Goal: Transaction & Acquisition: Purchase product/service

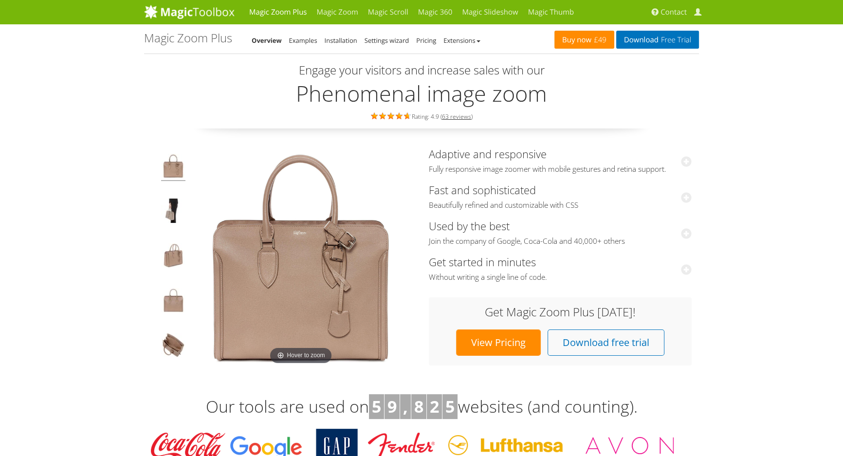
click at [598, 40] on span "£49" at bounding box center [599, 40] width 15 height 8
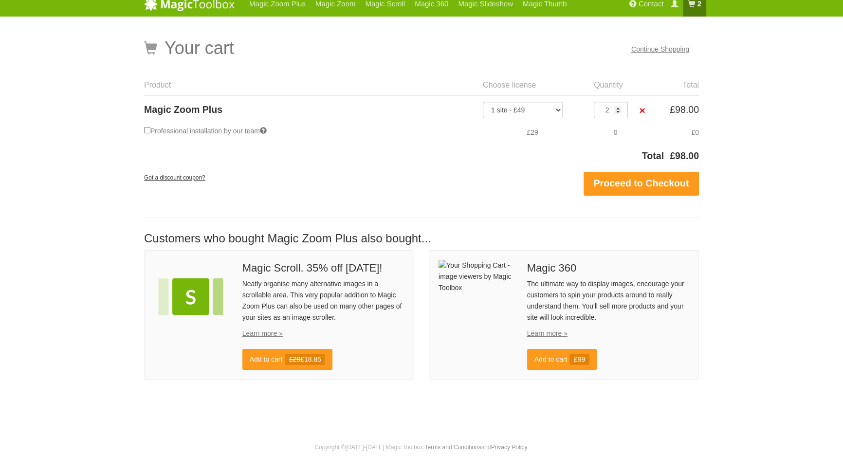
scroll to position [7, 0]
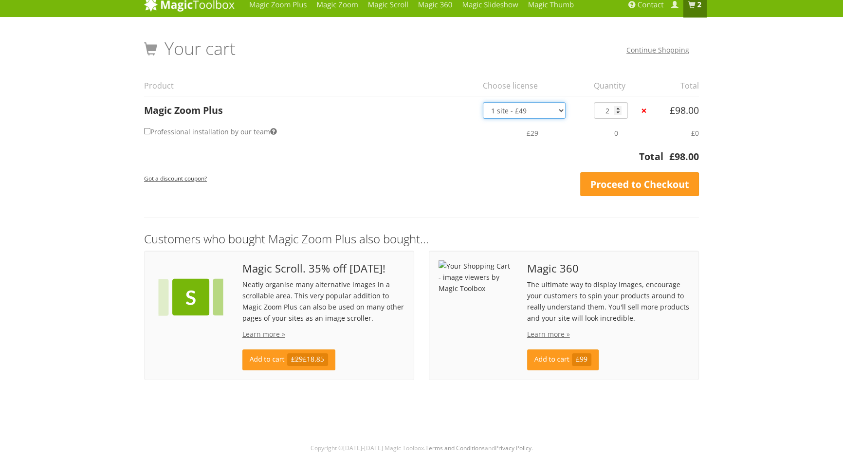
click at [554, 113] on select "1 site - £49 5 websites - £149 10 websites - £249 Unlimited - £599 Bundled - £1…" at bounding box center [524, 110] width 83 height 17
click at [555, 119] on td "£29" at bounding box center [532, 133] width 111 height 28
click at [556, 113] on select "1 site - £49 5 websites - £149 10 websites - £249 Unlimited - £599 Bundled - £1…" at bounding box center [524, 110] width 83 height 17
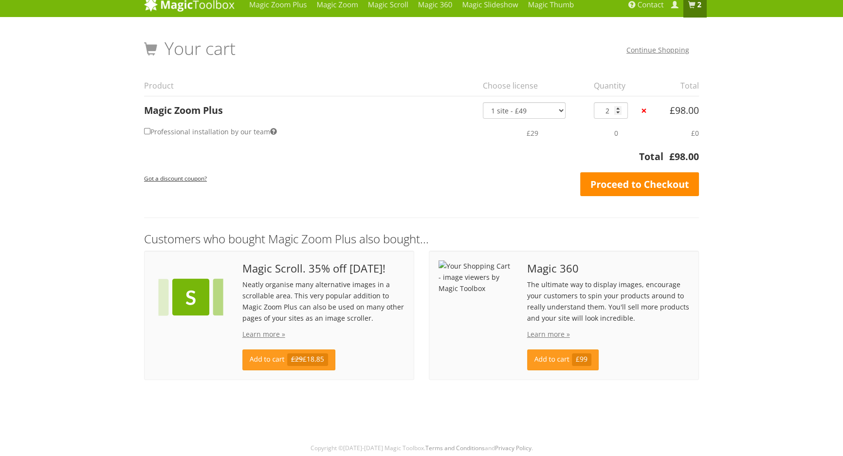
click at [623, 178] on link "Proceed to Checkout" at bounding box center [639, 184] width 119 height 24
click at [622, 107] on input "2" at bounding box center [611, 110] width 34 height 17
type input "3"
click at [620, 107] on input "3" at bounding box center [611, 110] width 34 height 17
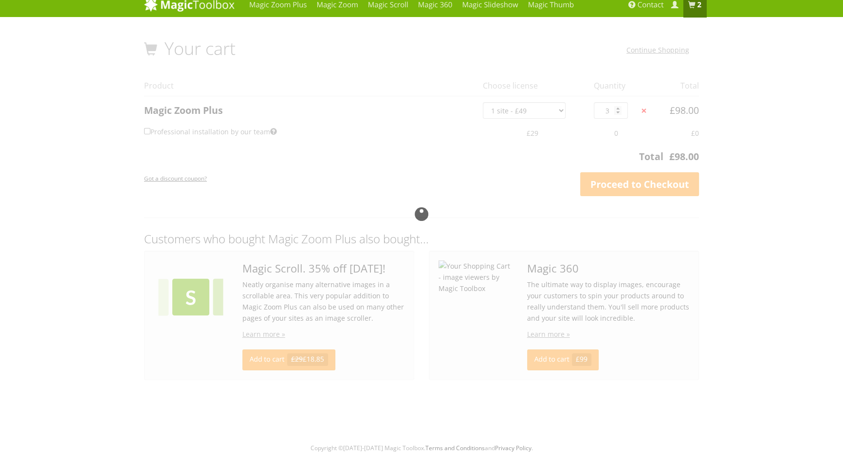
click at [619, 114] on div at bounding box center [421, 214] width 555 height 351
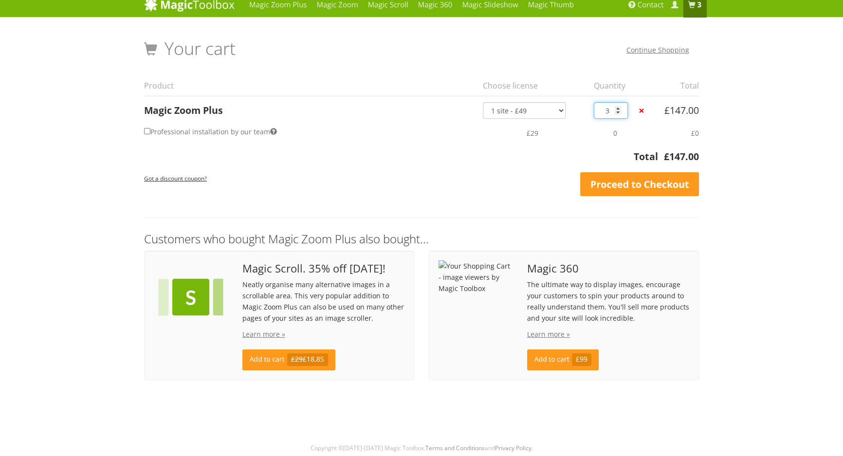
drag, startPoint x: 613, startPoint y: 107, endPoint x: 596, endPoint y: 108, distance: 17.1
click at [596, 108] on input "3" at bounding box center [611, 110] width 34 height 17
type input "1"
click at [253, 131] on label "Professional installation by our team" at bounding box center [210, 132] width 133 height 14
click at [150, 131] on input "Professional installation by our team" at bounding box center [147, 131] width 6 height 6
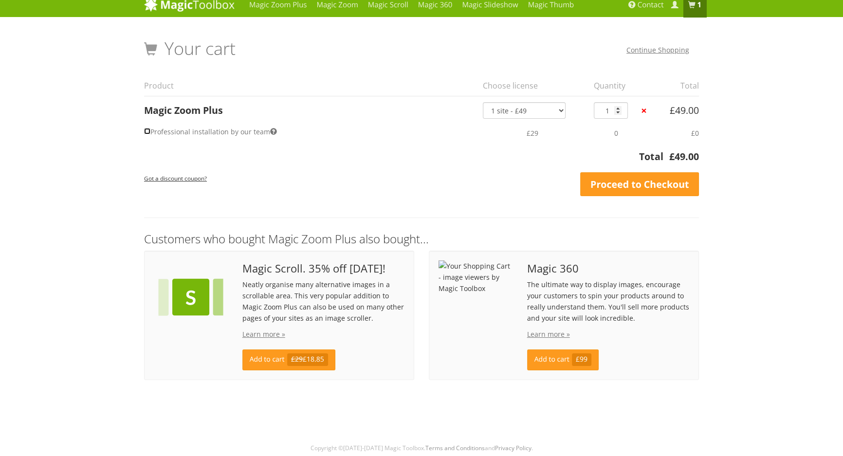
checkbox input "true"
click at [600, 182] on link "Proceed to Checkout" at bounding box center [639, 184] width 119 height 24
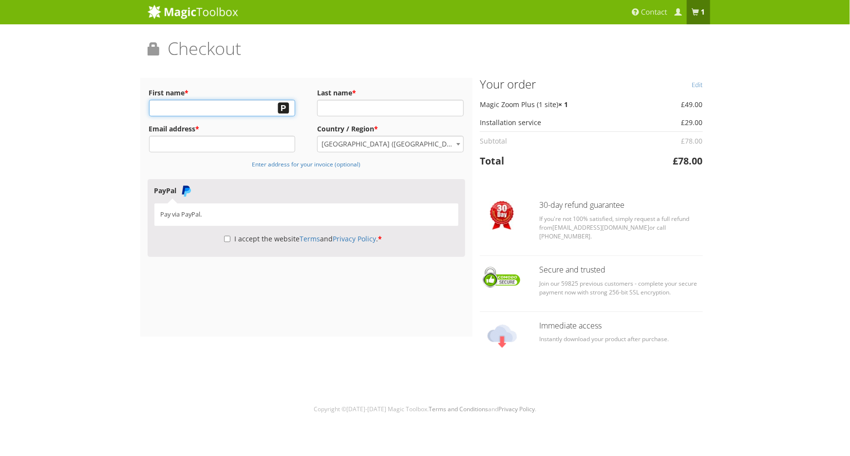
click at [287, 108] on body "Magic Zoom Plus Magic Zoom Magic Scroll Magic 360 Magic Slideshow Contact My Ac…" at bounding box center [425, 209] width 850 height 418
type input "[PERSON_NAME]"
click at [361, 110] on input "Last name *" at bounding box center [390, 108] width 147 height 17
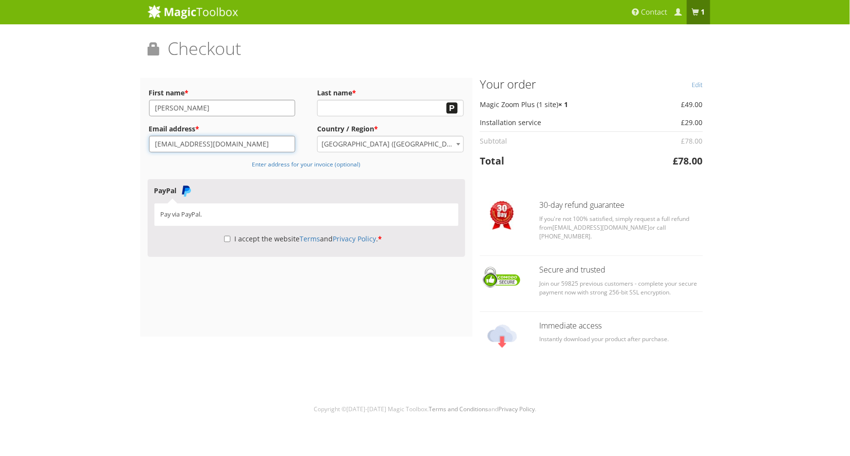
drag, startPoint x: 203, startPoint y: 146, endPoint x: 58, endPoint y: 141, distance: 144.2
click at [54, 143] on div "Magic Zoom Plus Magic Zoom Magic Scroll Magic 360 Magic Slideshow Magic Thumb" at bounding box center [425, 209] width 850 height 418
type input "[EMAIL_ADDRESS][DOMAIN_NAME]"
drag, startPoint x: 264, startPoint y: 110, endPoint x: 138, endPoint y: 97, distance: 126.3
click at [138, 97] on div "Magic Zoom Plus Magic Zoom Magic Scroll Magic 360 Magic Slideshow Magic Thumb" at bounding box center [425, 209] width 850 height 418
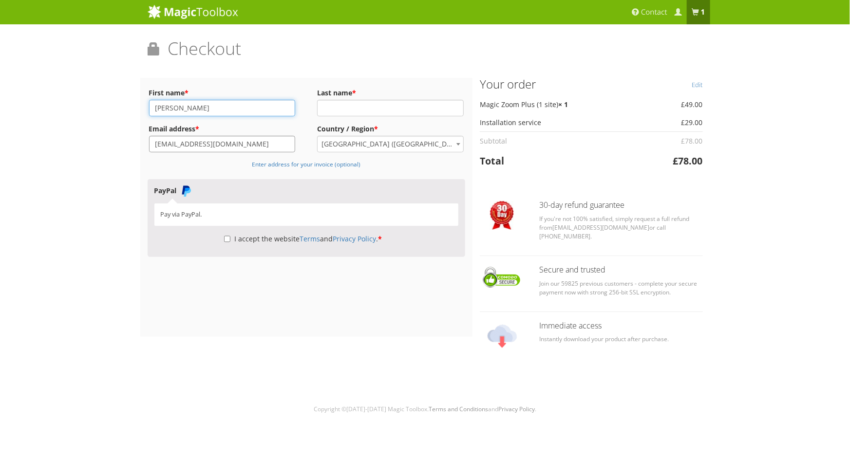
type input "[PERSON_NAME]"
type input "Qin"
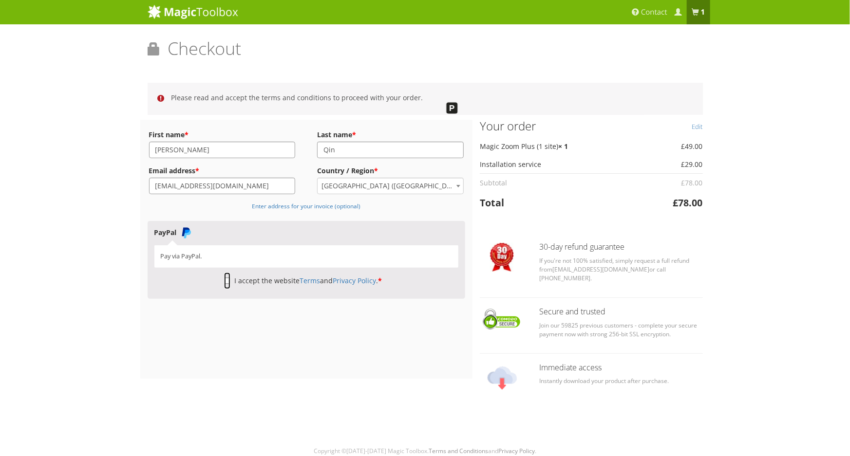
click at [226, 279] on input "I accept the website Terms and Privacy Policy . *" at bounding box center [227, 281] width 6 height 17
checkbox input "true"
click at [336, 276] on p "I accept the website Terms and Privacy Policy . *" at bounding box center [306, 282] width 304 height 16
click at [303, 279] on link "Terms" at bounding box center [309, 280] width 20 height 9
click at [360, 279] on link "Privacy Policy" at bounding box center [354, 280] width 43 height 9
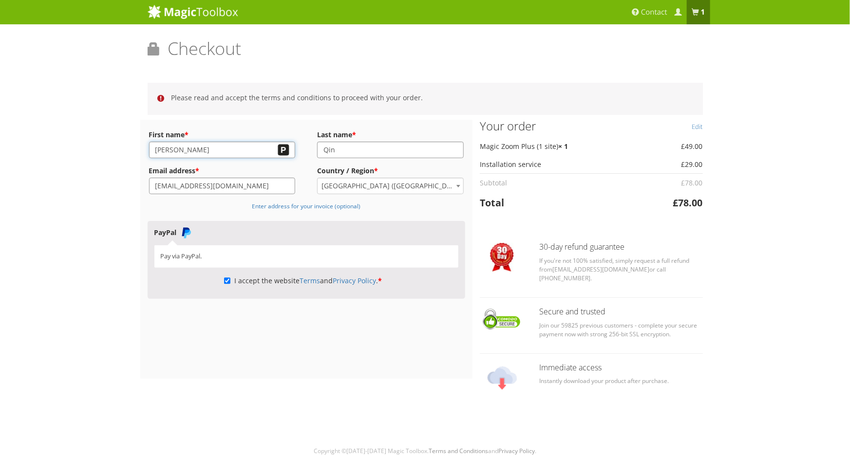
drag, startPoint x: 197, startPoint y: 152, endPoint x: 92, endPoint y: 140, distance: 105.9
click at [92, 140] on div "Magic Zoom Plus Magic Zoom Magic Scroll Magic 360 Magic Slideshow Magic Thumb" at bounding box center [425, 230] width 850 height 460
type input "Nigel"
type input "Trenh"
click at [703, 14] on b "1 item" at bounding box center [703, 12] width 4 height 10
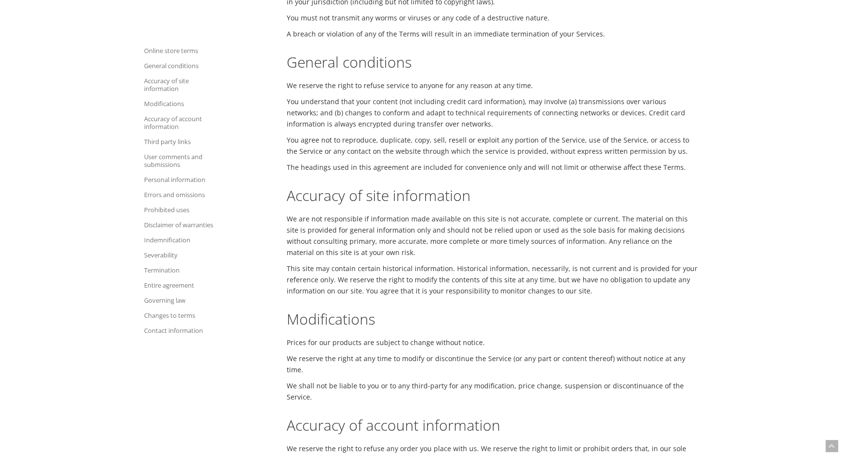
scroll to position [265, 0]
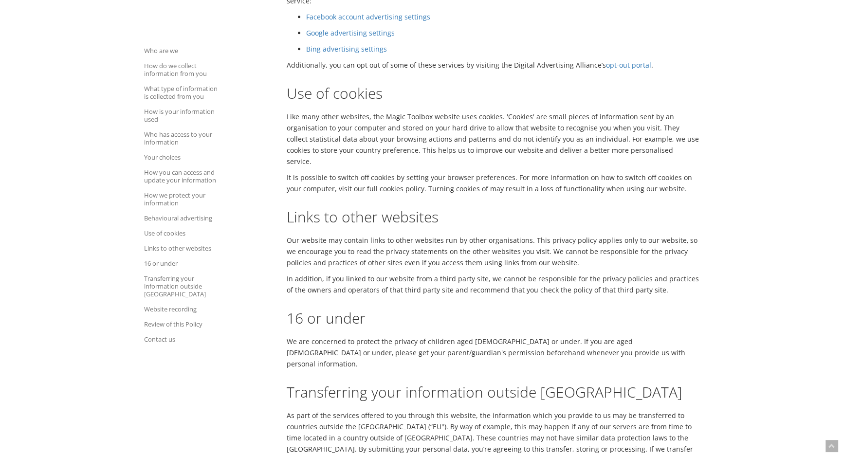
scroll to position [1195, 0]
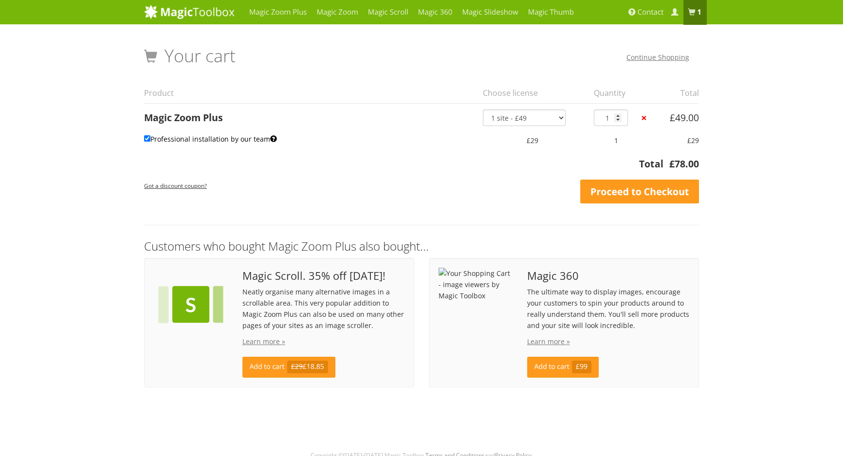
click at [201, 140] on label "Professional installation by our team" at bounding box center [210, 139] width 133 height 14
click at [150, 140] on input "Professional installation by our team" at bounding box center [147, 138] width 6 height 6
checkbox input "false"
click at [627, 195] on link "Proceed to Checkout" at bounding box center [639, 192] width 119 height 24
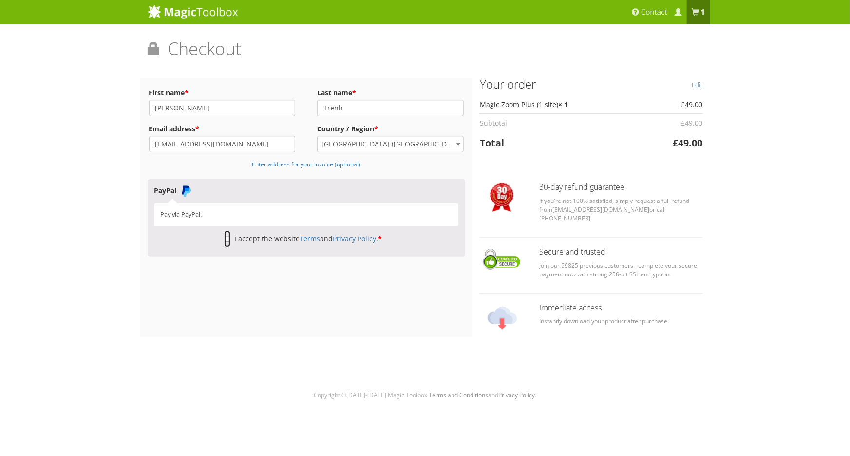
click at [230, 239] on input "I accept the website Terms and Privacy Policy . *" at bounding box center [227, 239] width 6 height 17
checkbox input "true"
click at [181, 9] on img at bounding box center [193, 11] width 91 height 15
